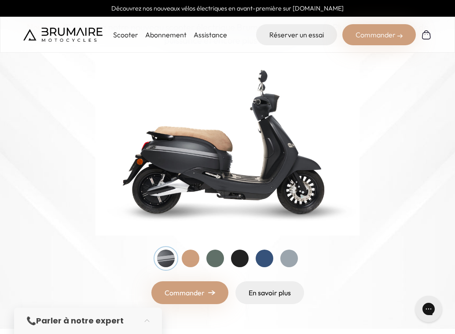
scroll to position [96, 0]
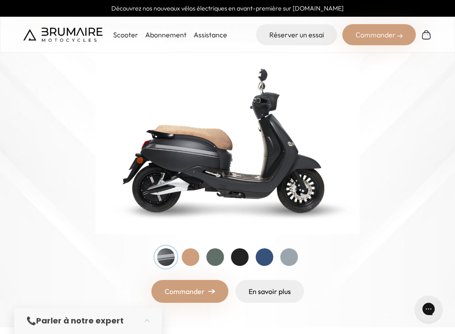
click at [192, 261] on div at bounding box center [191, 258] width 18 height 18
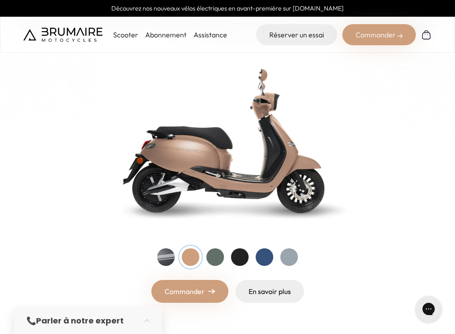
click at [209, 260] on div at bounding box center [215, 258] width 18 height 18
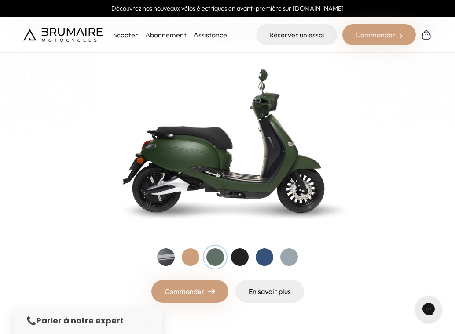
click at [235, 259] on div at bounding box center [240, 258] width 18 height 18
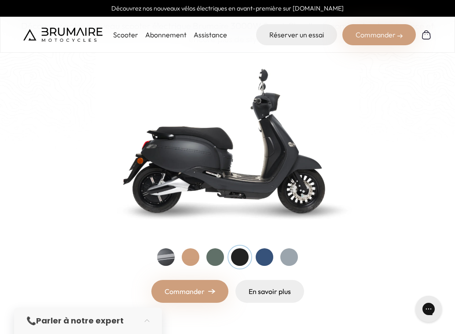
click at [263, 253] on div at bounding box center [265, 258] width 18 height 18
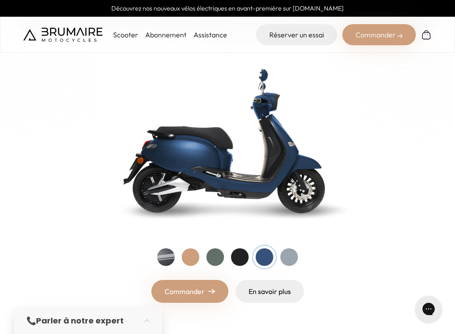
click at [292, 254] on div at bounding box center [289, 258] width 18 height 18
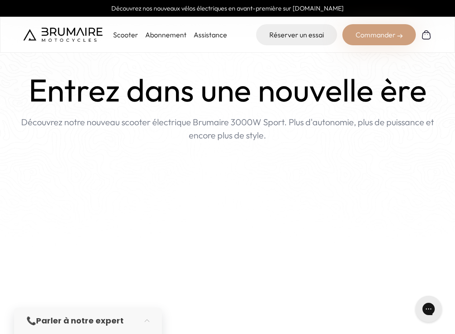
scroll to position [0, 0]
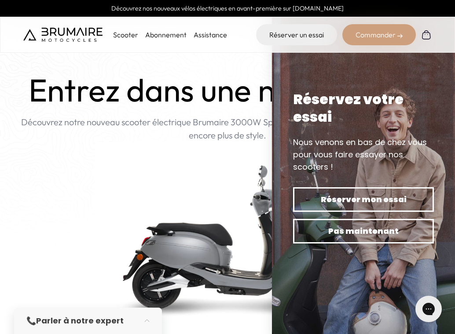
click at [125, 33] on p "Scooter" at bounding box center [125, 34] width 25 height 11
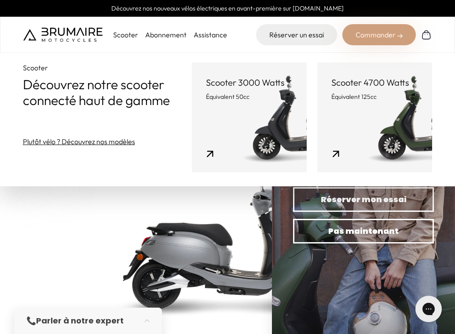
click at [330, 119] on link "Scooter 4700 Watts Équivalent 125cc" at bounding box center [374, 117] width 115 height 110
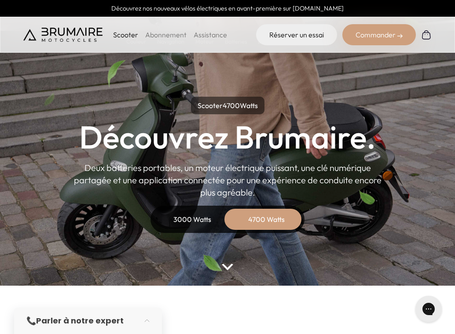
click at [193, 221] on div "3000 Watts" at bounding box center [192, 219] width 70 height 21
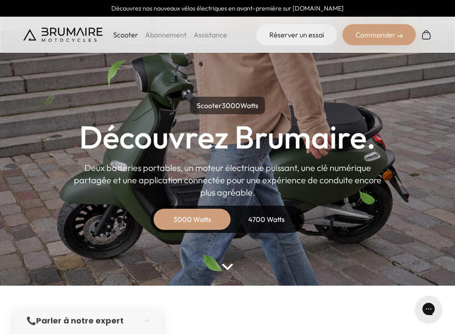
click at [244, 220] on div "4700 Watts" at bounding box center [266, 219] width 70 height 21
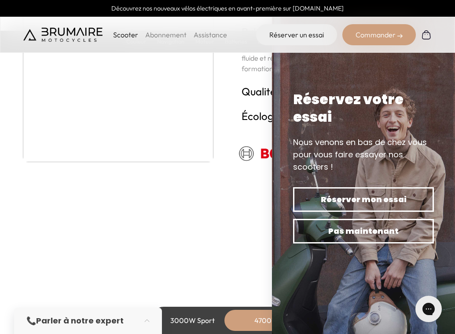
scroll to position [1730, 0]
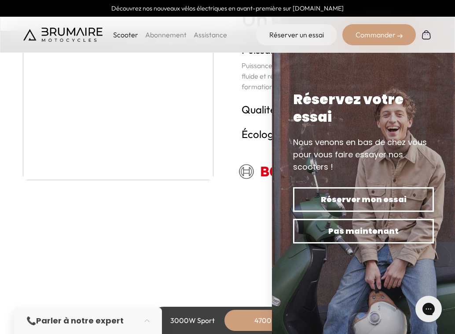
click at [116, 116] on img at bounding box center [118, 95] width 191 height 198
click at [116, 114] on img at bounding box center [118, 95] width 191 height 198
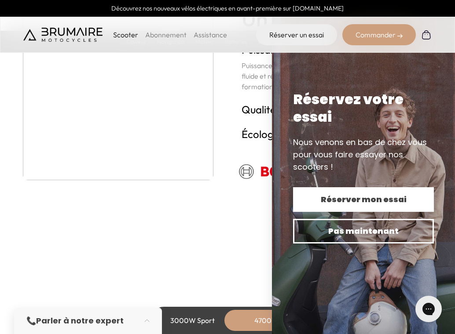
click at [386, 199] on span "Réserver mon essai" at bounding box center [363, 200] width 110 height 12
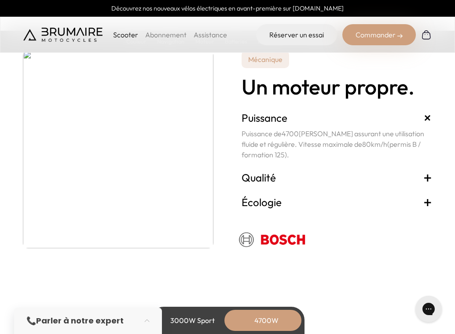
scroll to position [1668, 0]
